Goal: Navigation & Orientation: Find specific page/section

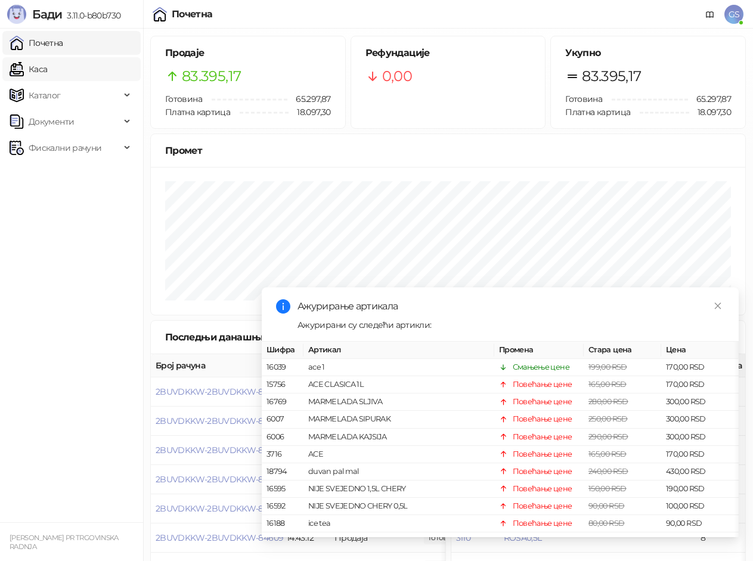
click at [41, 76] on link "Каса" at bounding box center [29, 69] width 38 height 24
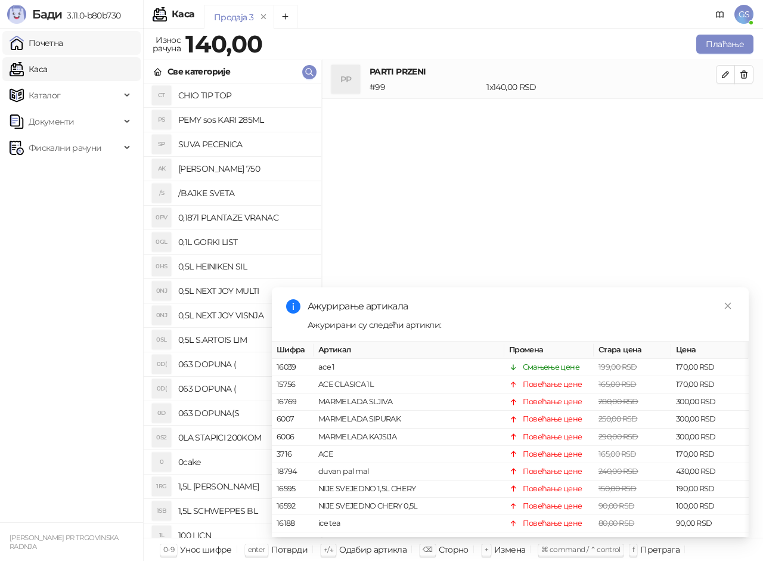
click at [63, 42] on link "Почетна" at bounding box center [37, 43] width 54 height 24
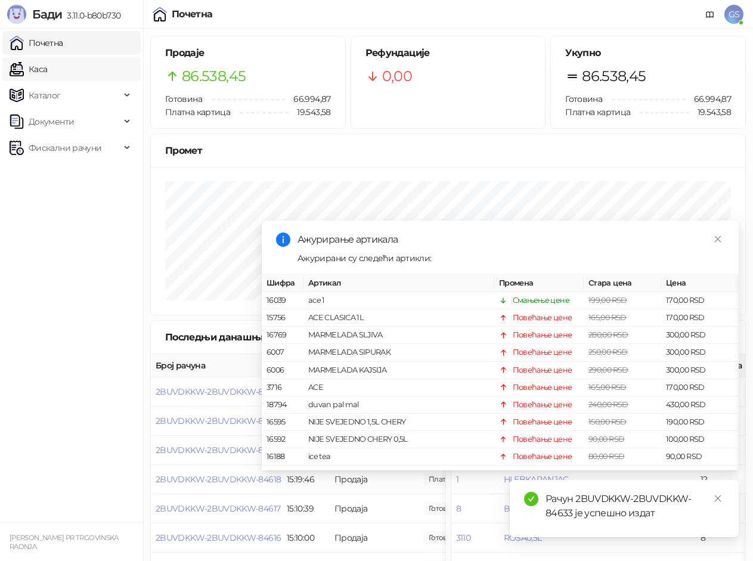
click at [40, 62] on link "Каса" at bounding box center [29, 69] width 38 height 24
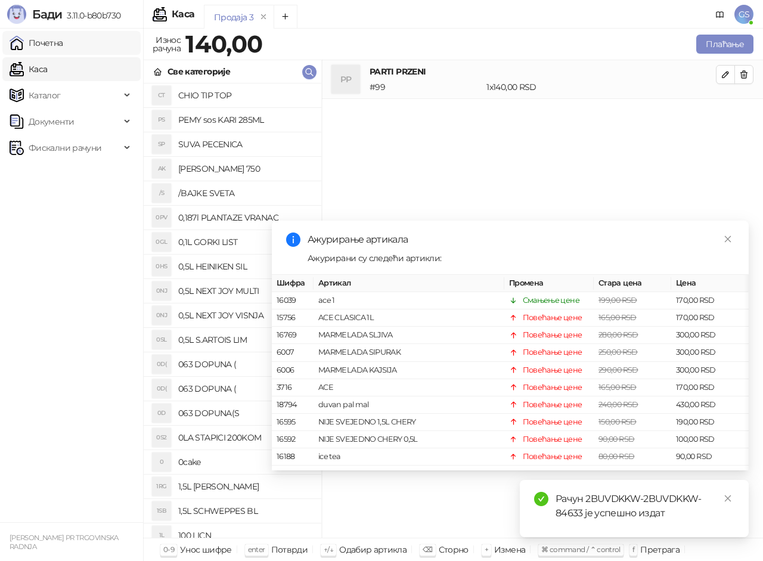
click at [63, 44] on link "Почетна" at bounding box center [37, 43] width 54 height 24
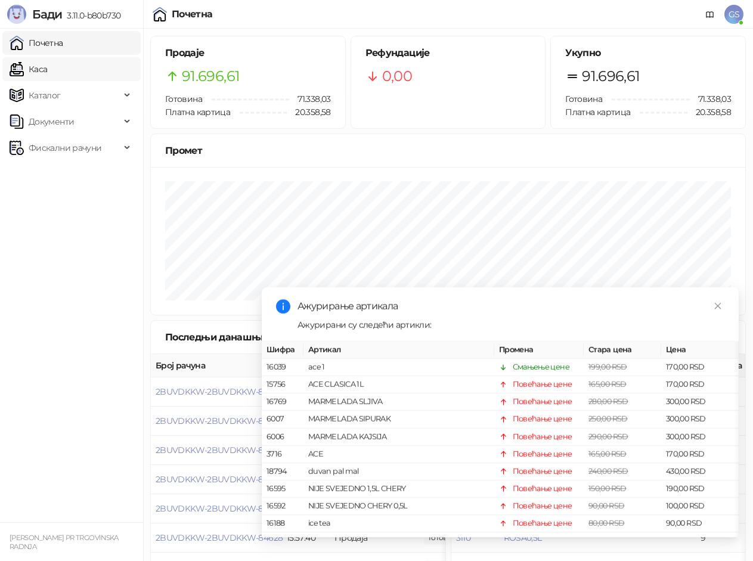
click at [44, 76] on link "Каса" at bounding box center [29, 69] width 38 height 24
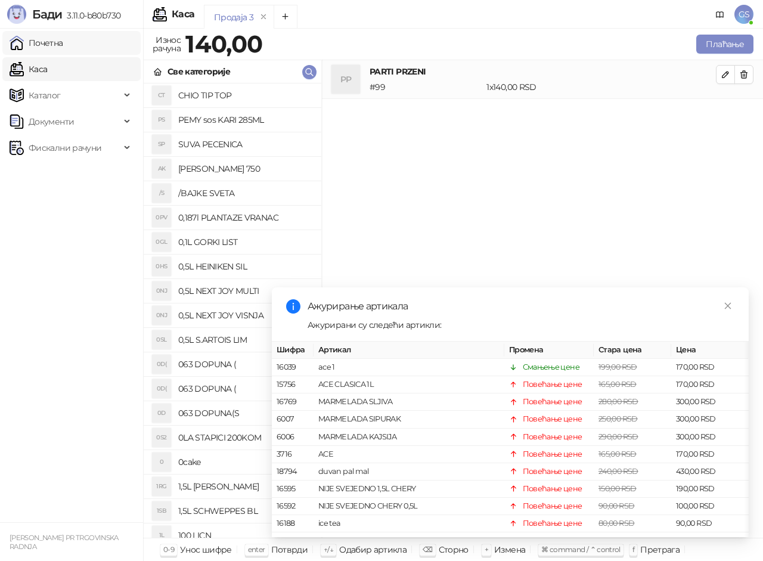
click at [48, 45] on link "Почетна" at bounding box center [37, 43] width 54 height 24
